Goal: Task Accomplishment & Management: Use online tool/utility

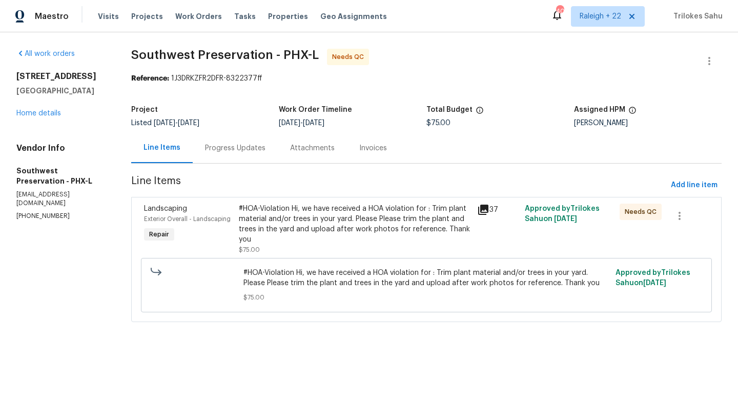
click at [243, 154] on div "Progress Updates" at bounding box center [235, 148] width 85 height 30
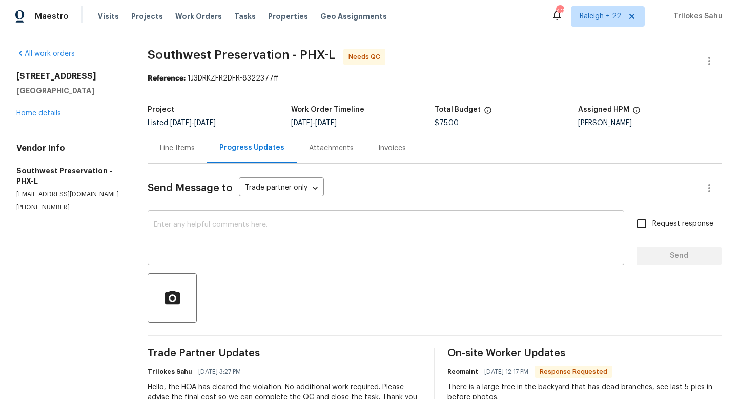
scroll to position [32, 0]
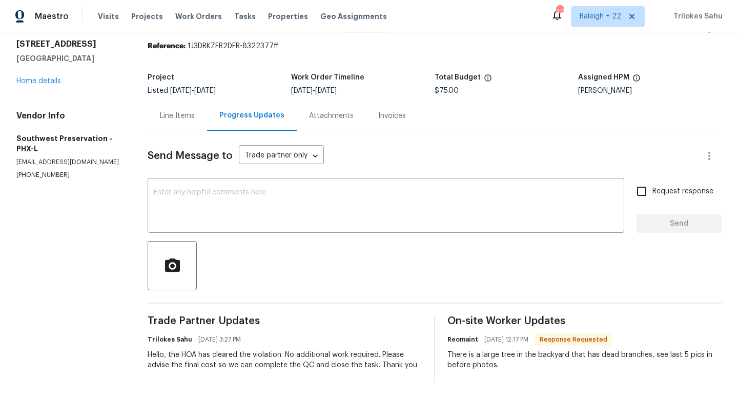
click at [195, 106] on div "Line Items" at bounding box center [177, 115] width 59 height 30
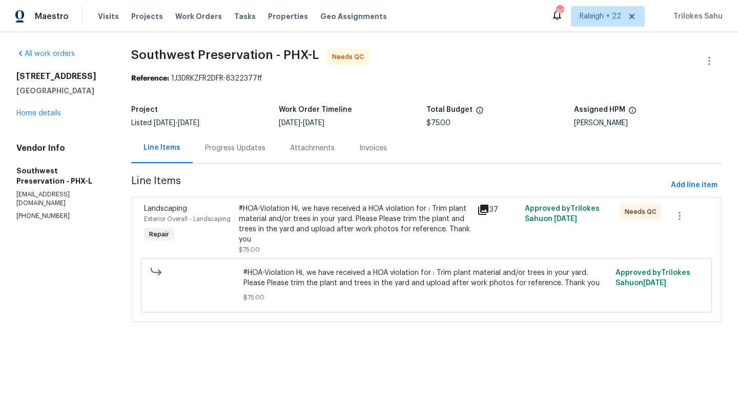
click at [306, 217] on div "#HOA-Violation Hi, we have received a HOA violation for : Trim plant material a…" at bounding box center [355, 224] width 232 height 41
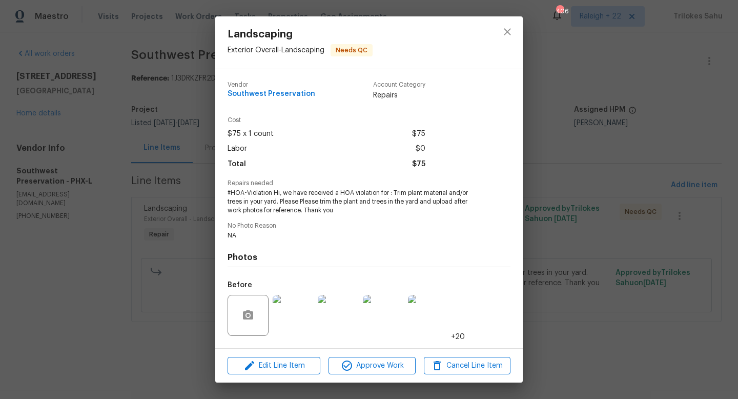
scroll to position [65, 0]
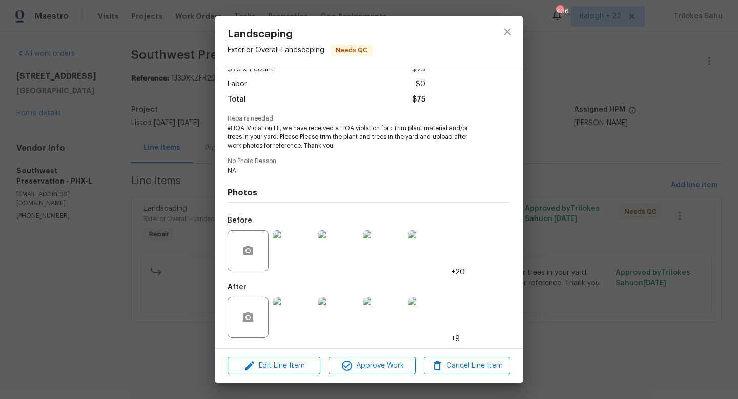
click at [304, 316] on img at bounding box center [293, 317] width 41 height 41
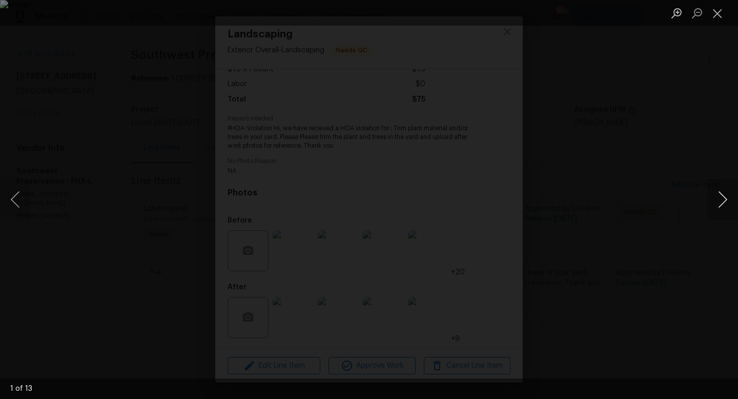
click at [722, 191] on button "Next image" at bounding box center [722, 199] width 31 height 41
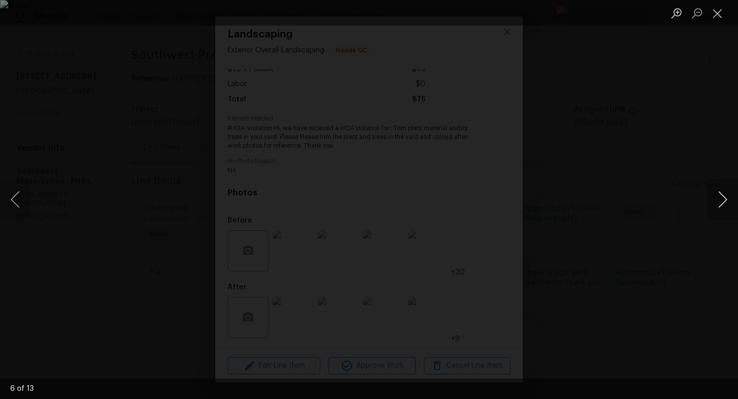
click at [722, 191] on button "Next image" at bounding box center [722, 199] width 31 height 41
click at [717, 16] on button "Close lightbox" at bounding box center [717, 13] width 21 height 18
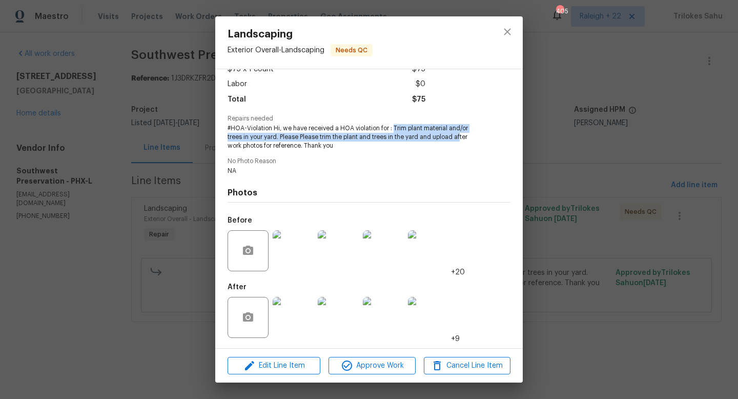
drag, startPoint x: 393, startPoint y: 130, endPoint x: 462, endPoint y: 136, distance: 70.0
click at [462, 136] on span "#HOA-Violation Hi, we have received a HOA violation for : Trim plant material a…" at bounding box center [355, 137] width 255 height 26
click at [505, 37] on icon "close" at bounding box center [507, 32] width 12 height 12
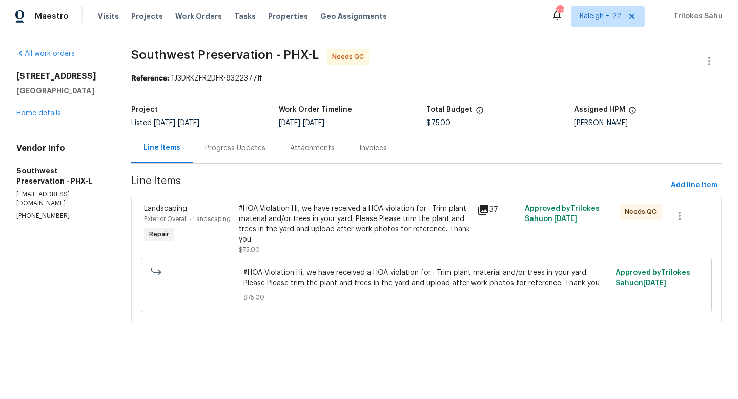
click at [249, 152] on div "Progress Updates" at bounding box center [235, 148] width 60 height 10
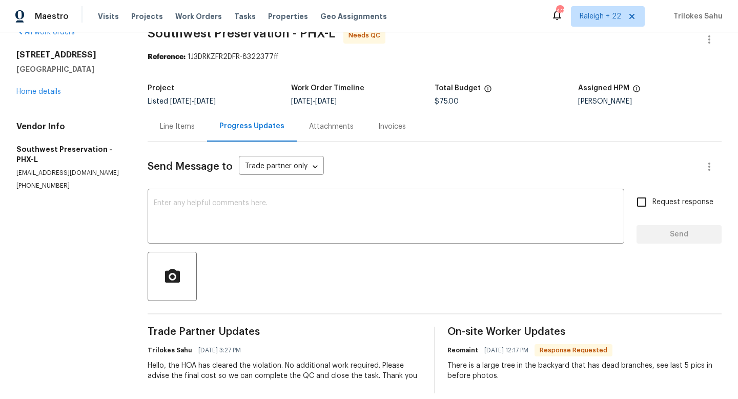
scroll to position [32, 0]
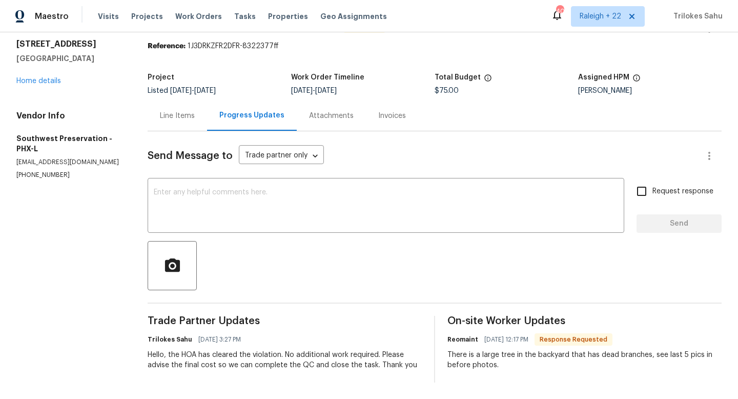
click at [173, 116] on div "Line Items" at bounding box center [177, 116] width 35 height 10
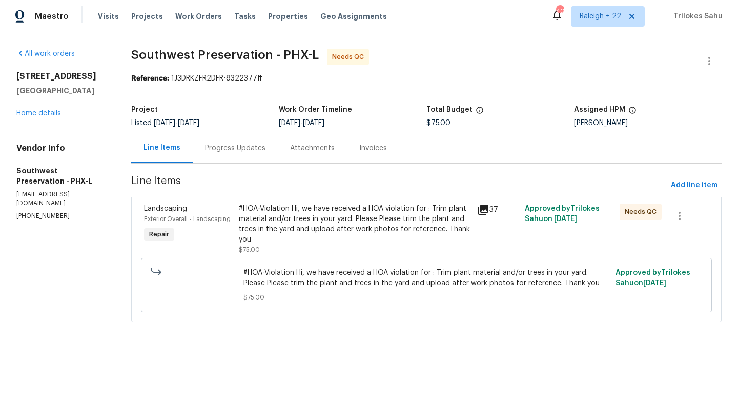
click at [315, 222] on div "#HOA-Violation Hi, we have received a HOA violation for : Trim plant material a…" at bounding box center [355, 224] width 232 height 41
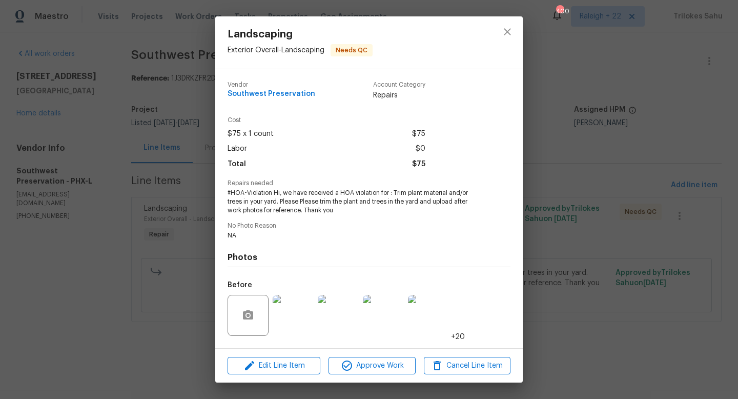
scroll to position [65, 0]
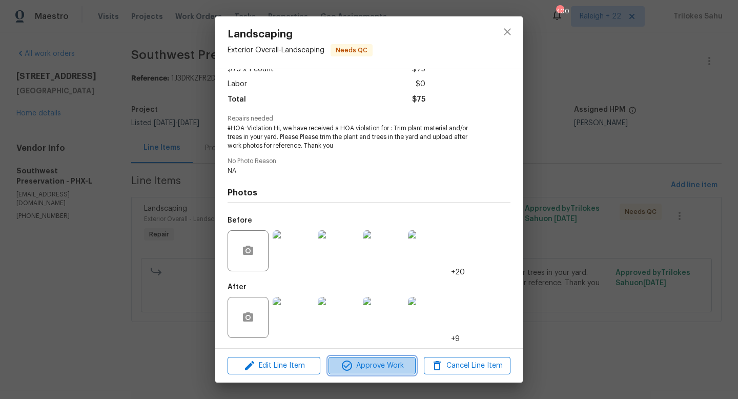
click at [365, 358] on button "Approve Work" at bounding box center [372, 366] width 87 height 18
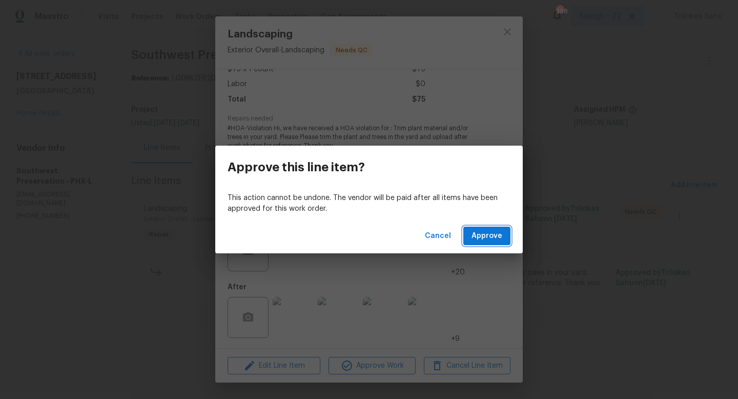
click at [473, 233] on span "Approve" at bounding box center [487, 236] width 31 height 13
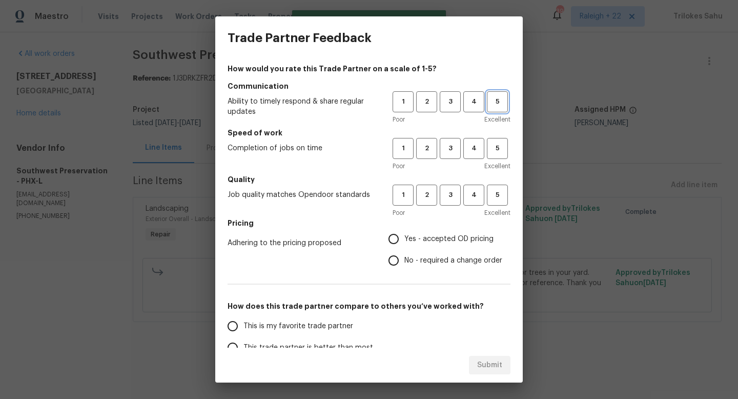
click at [487, 98] on button "5" at bounding box center [497, 101] width 21 height 21
click at [492, 147] on span "5" at bounding box center [497, 149] width 19 height 12
click at [496, 195] on span "5" at bounding box center [497, 195] width 19 height 12
click at [431, 227] on h5 "Pricing" at bounding box center [369, 223] width 283 height 10
click at [419, 246] on label "Yes - accepted OD pricing" at bounding box center [442, 239] width 119 height 22
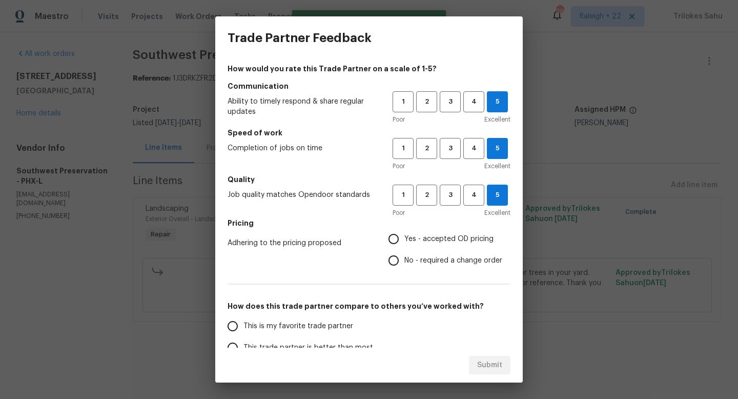
click at [404, 246] on input "Yes - accepted OD pricing" at bounding box center [394, 239] width 22 height 22
radio input "true"
click at [270, 326] on span "This is my favorite trade partner" at bounding box center [298, 326] width 110 height 11
click at [243, 326] on input "This is my favorite trade partner" at bounding box center [233, 326] width 22 height 22
click at [495, 368] on span "Submit" at bounding box center [489, 365] width 25 height 13
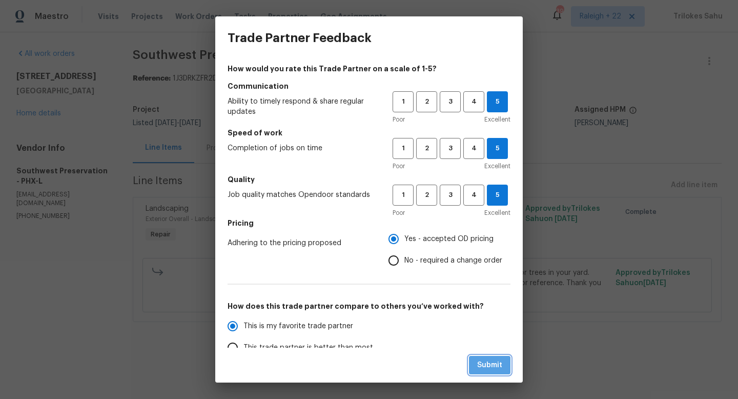
radio input "true"
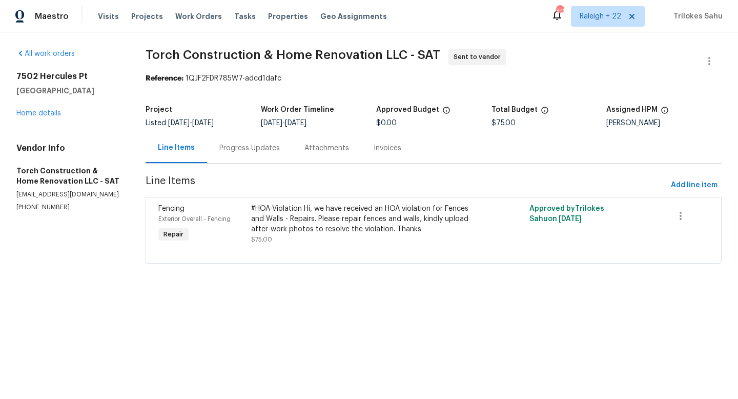
click at [293, 215] on div "#HOA-Violation Hi, we have received an HOA violation for Fences and Walls - Rep…" at bounding box center [364, 219] width 226 height 31
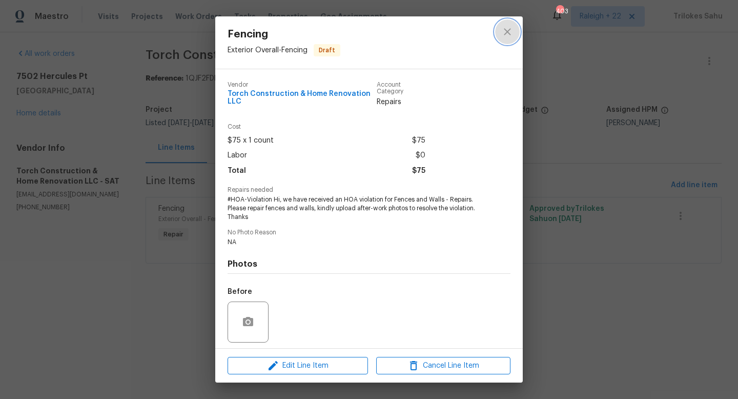
click at [506, 37] on icon "close" at bounding box center [507, 32] width 12 height 12
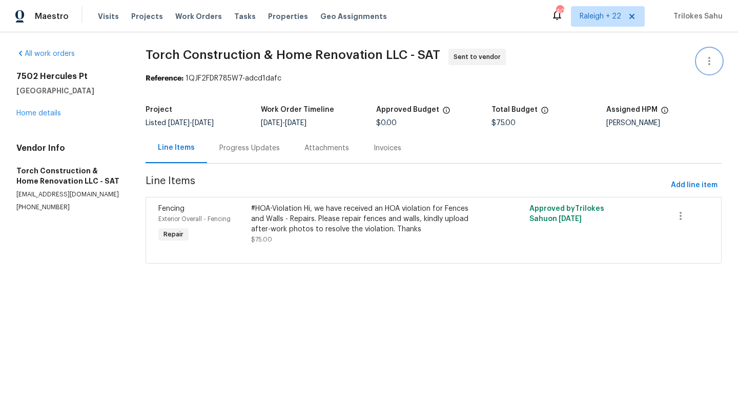
click at [707, 63] on icon "button" at bounding box center [709, 61] width 12 height 12
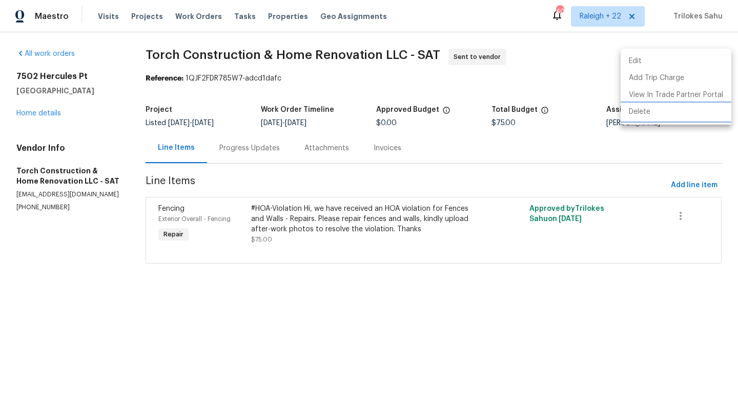
click at [652, 112] on li "Delete" at bounding box center [676, 112] width 111 height 17
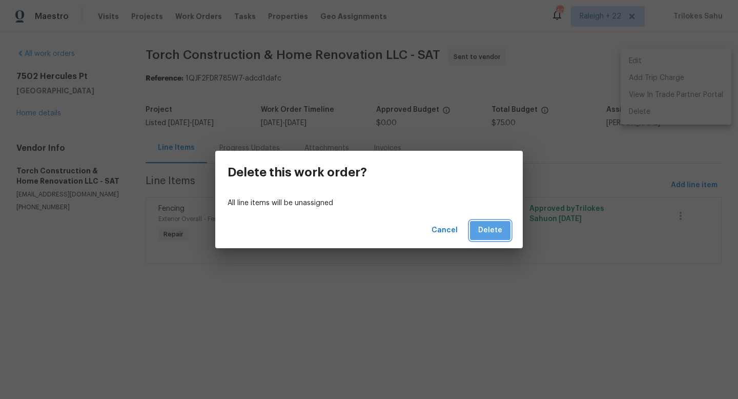
click at [496, 232] on span "Delete" at bounding box center [490, 230] width 24 height 13
